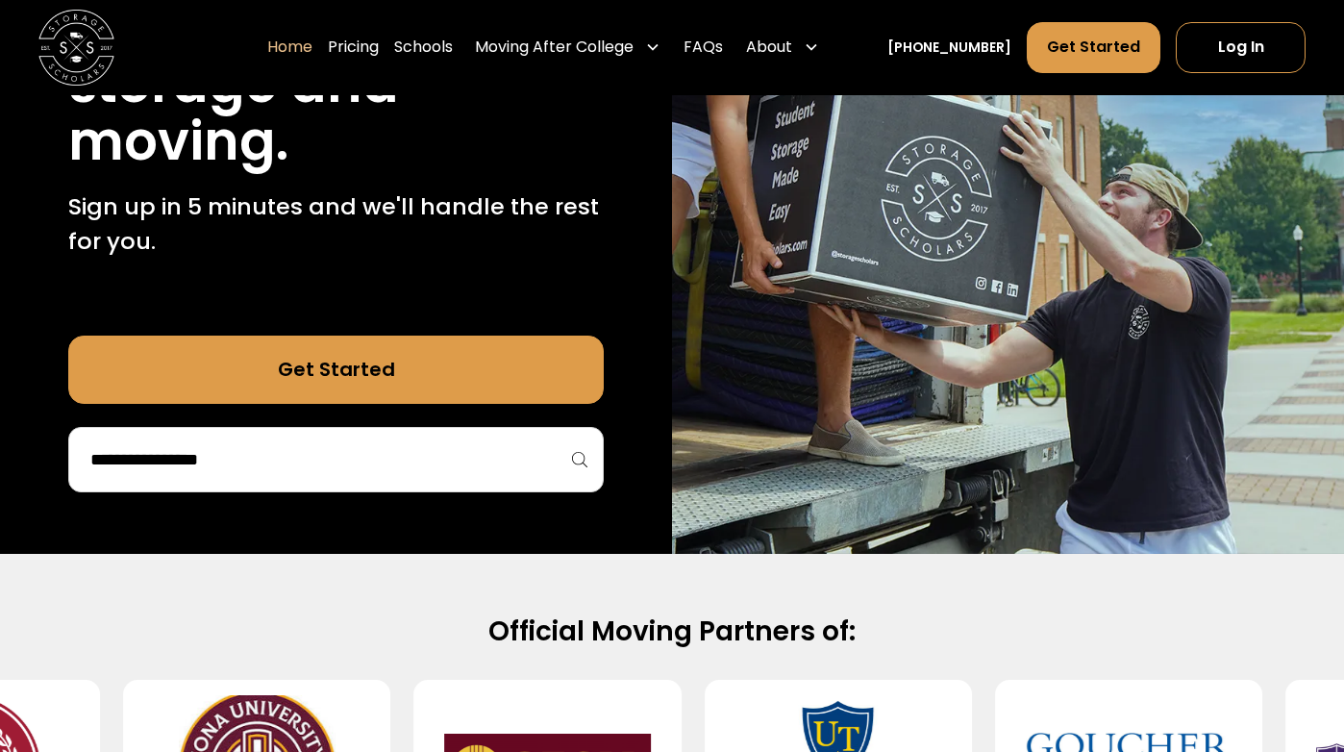
scroll to position [231, 0]
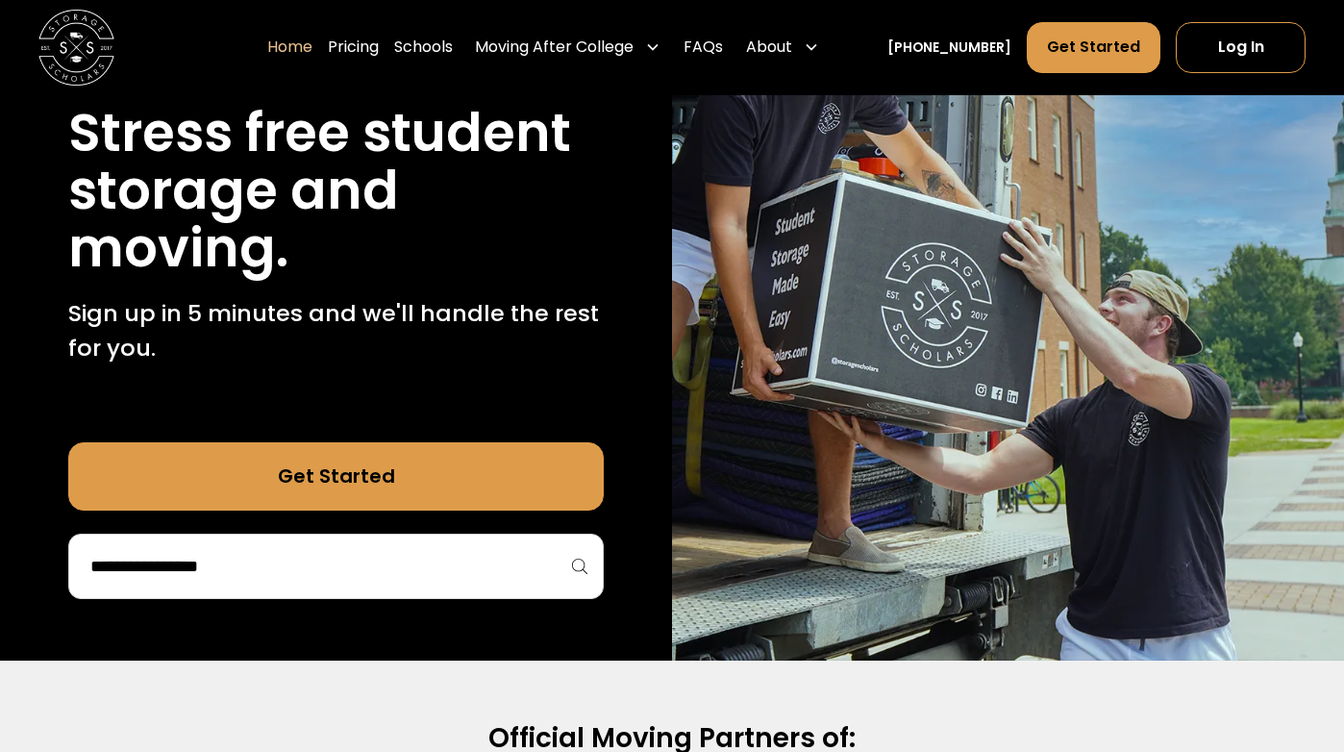
click at [243, 585] on div at bounding box center [336, 566] width 536 height 65
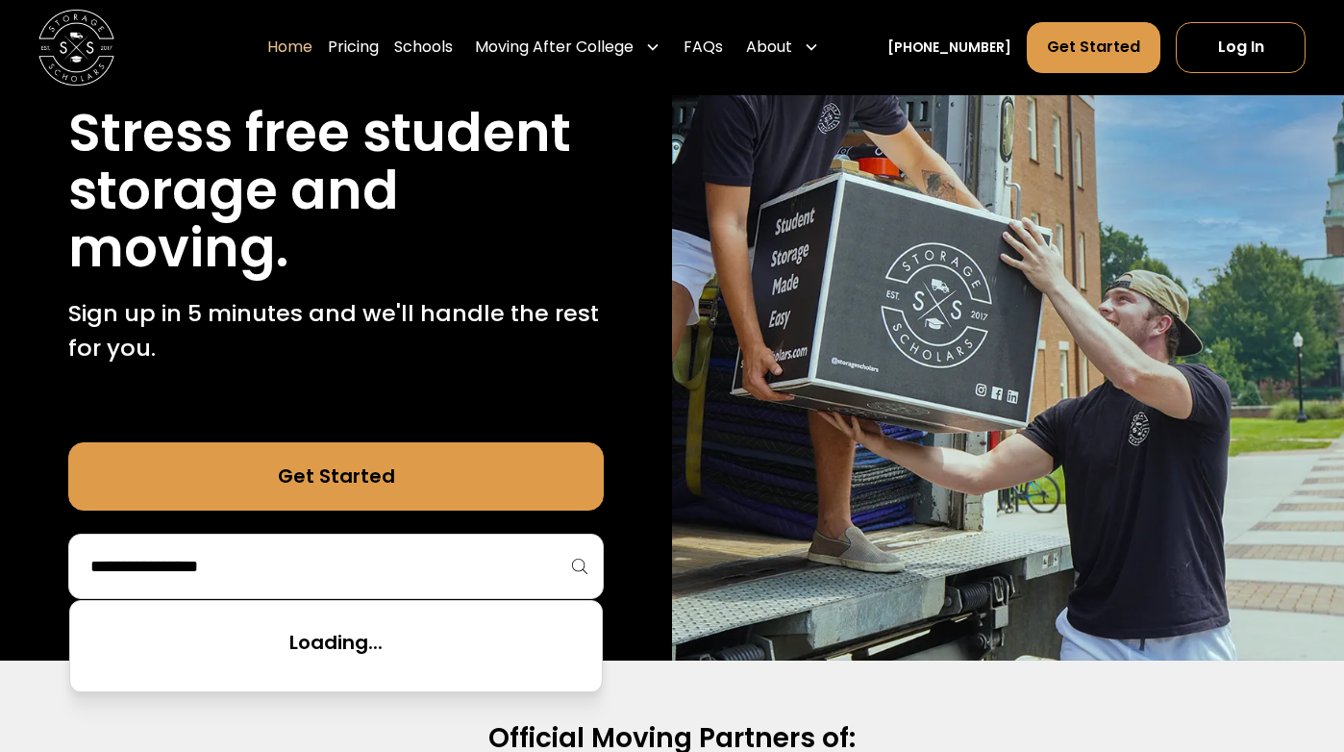
click at [236, 564] on input "search" at bounding box center [335, 566] width 495 height 33
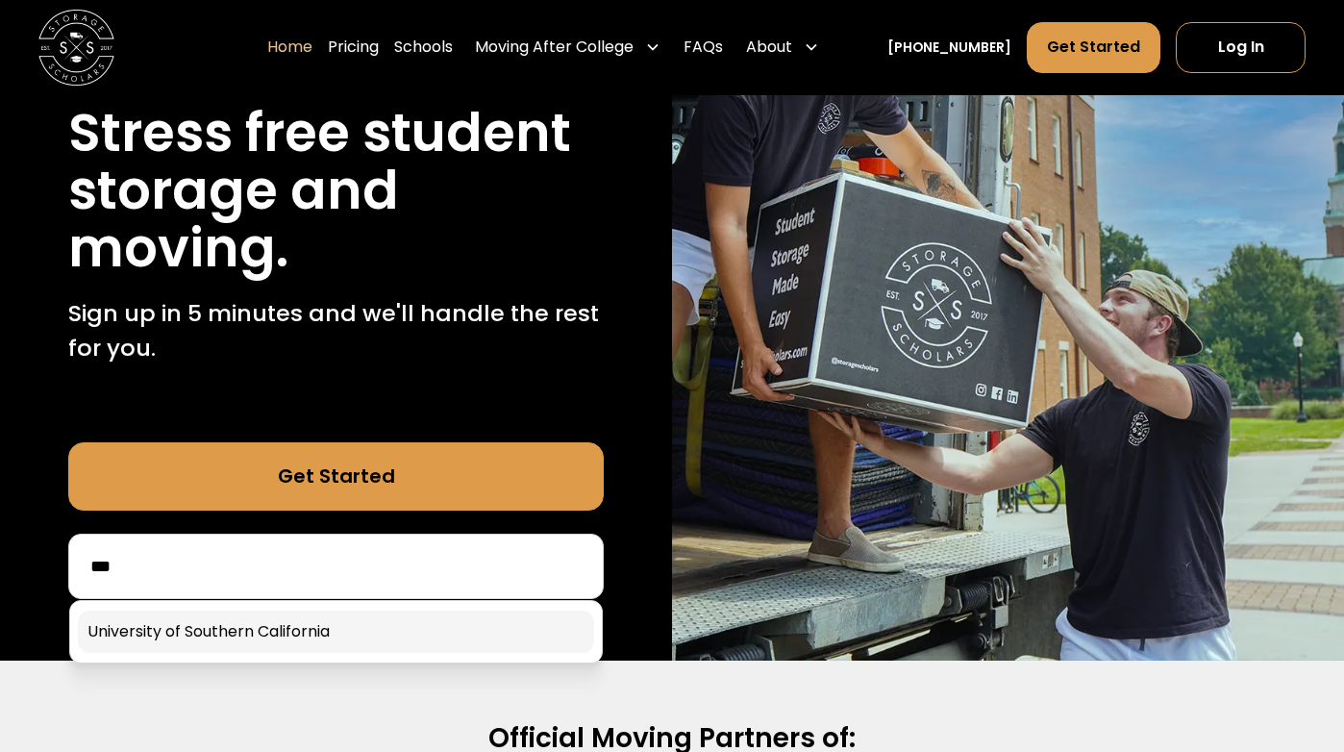
type input "***"
click at [227, 627] on link at bounding box center [336, 632] width 516 height 42
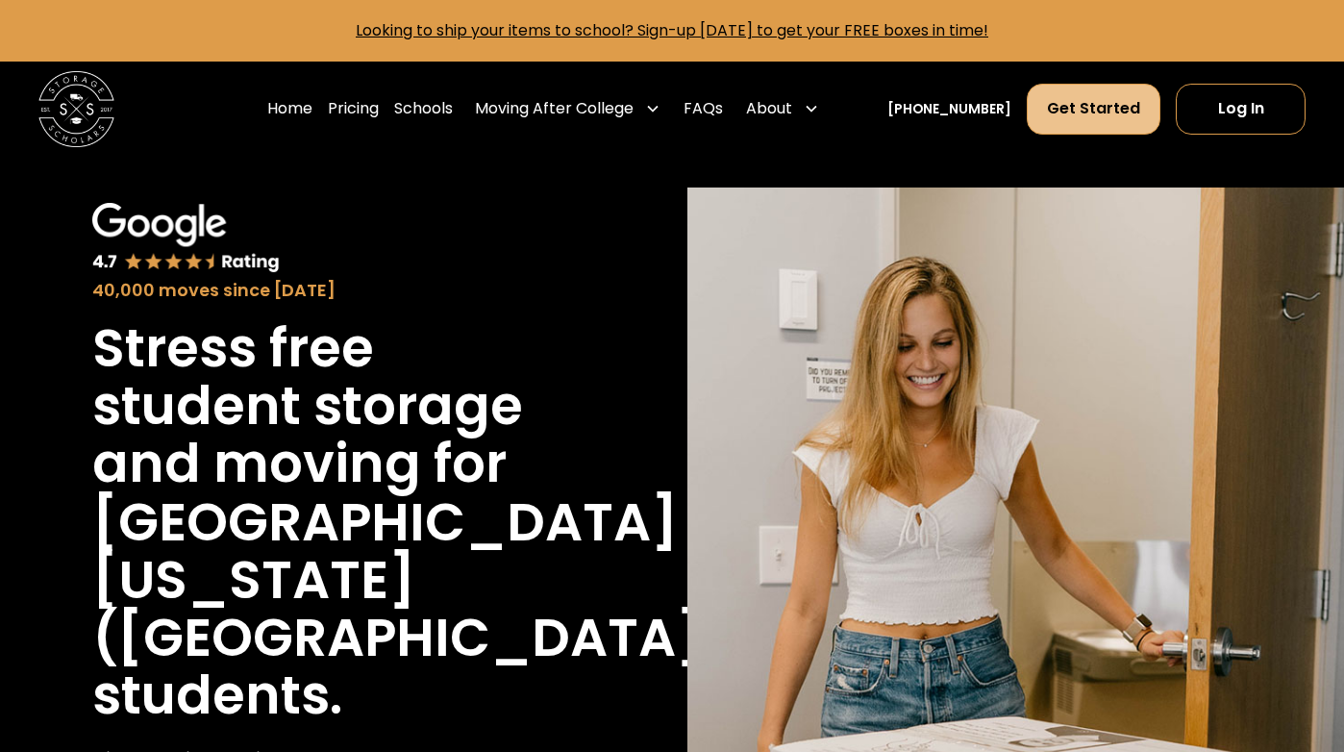
click at [1062, 119] on link "Get Started" at bounding box center [1094, 110] width 134 height 52
